Goal: Information Seeking & Learning: Obtain resource

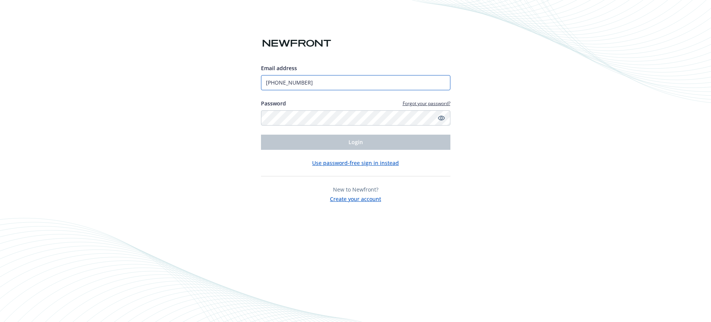
click at [329, 86] on input "[PHONE_NUMBER]" at bounding box center [356, 82] width 190 height 15
type input "[EMAIL_ADDRESS][DOMAIN_NAME]"
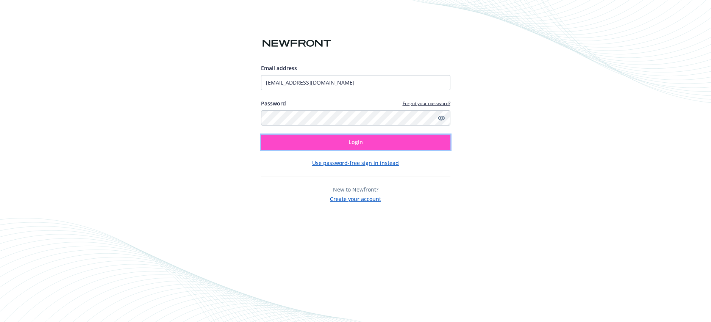
click at [332, 143] on button "Login" at bounding box center [356, 142] width 190 height 15
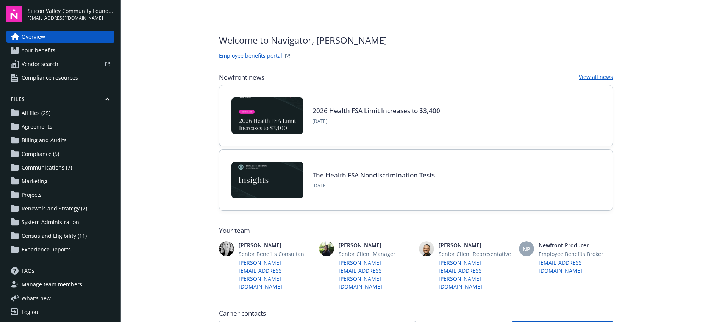
click at [61, 77] on span "Compliance resources" at bounding box center [50, 78] width 56 height 12
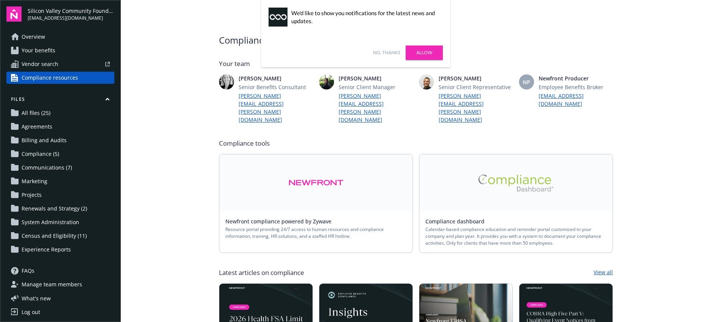
click at [311, 218] on link "Newfront compliance powered by Zywave" at bounding box center [282, 221] width 112 height 7
click at [392, 50] on link "No, thanks" at bounding box center [386, 52] width 27 height 7
